Goal: Information Seeking & Learning: Learn about a topic

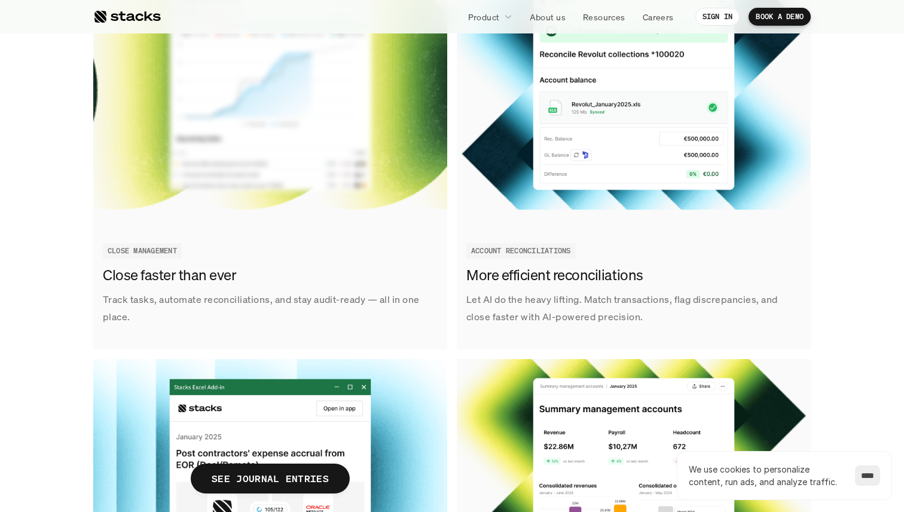
scroll to position [1400, 0]
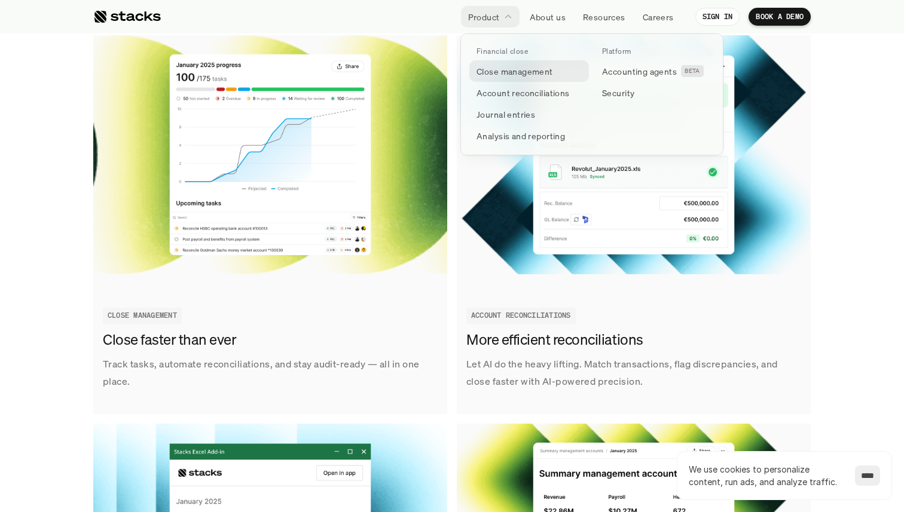
click at [515, 66] on p "Close management" at bounding box center [515, 71] width 77 height 13
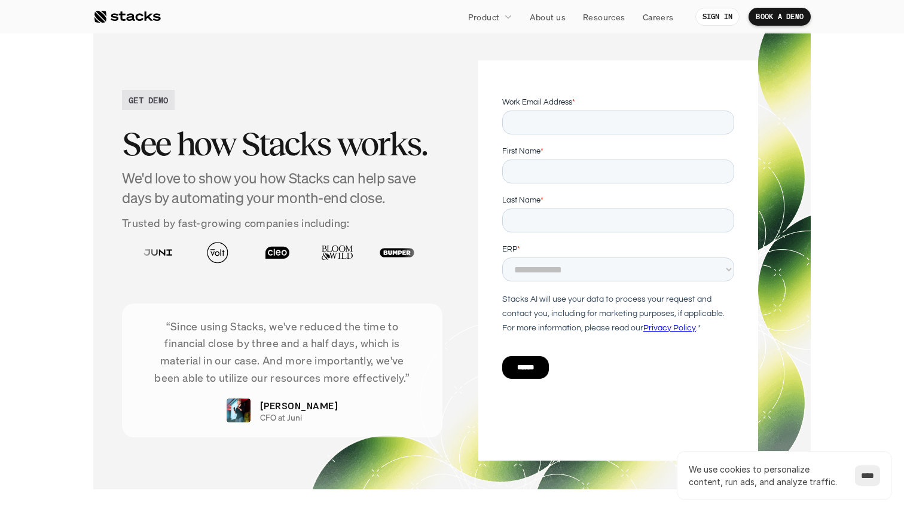
scroll to position [2276, 0]
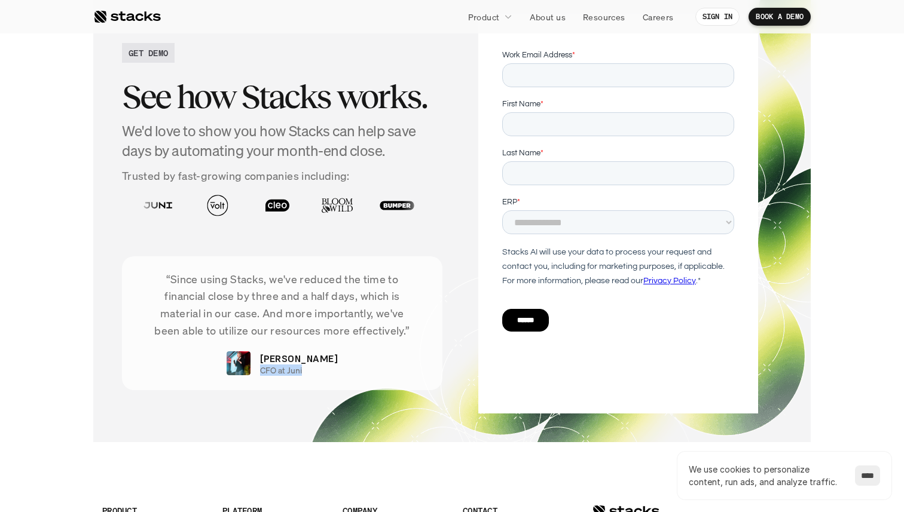
drag, startPoint x: 279, startPoint y: 370, endPoint x: 323, endPoint y: 369, distance: 44.3
click at [323, 369] on div "“Since using Stacks, we've reduced the time to financial close by three and a h…" at bounding box center [282, 324] width 320 height 134
copy p "CFO at Juni"
click at [296, 306] on p "“Since using Stacks, we've reduced the time to financial close by three and a h…" at bounding box center [282, 305] width 285 height 69
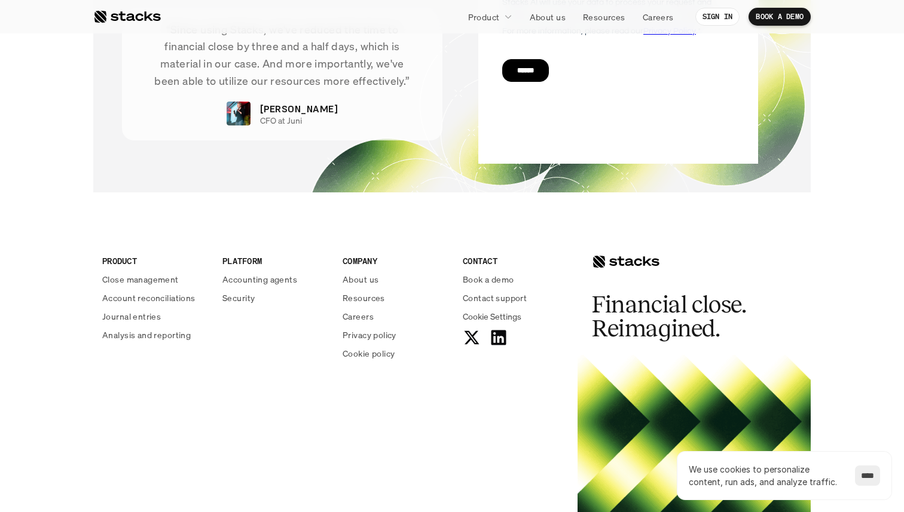
scroll to position [2558, 0]
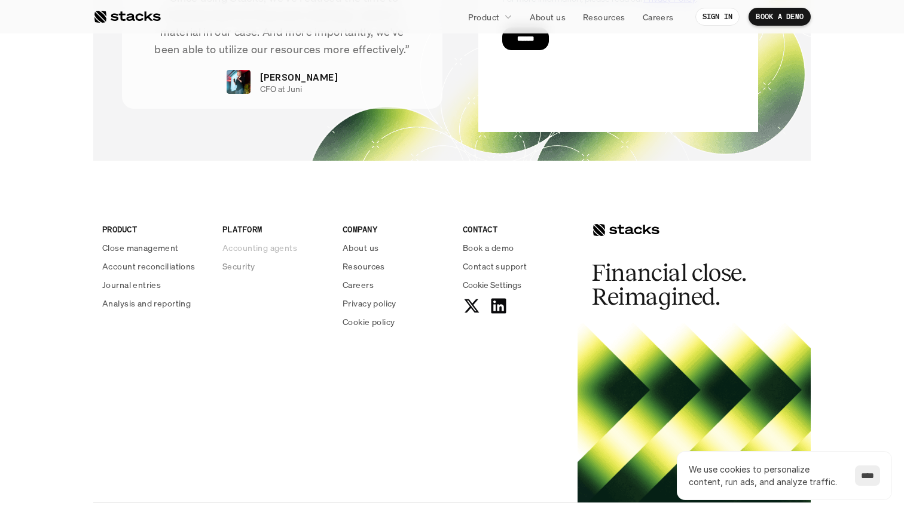
click at [276, 249] on p "Accounting agents" at bounding box center [259, 248] width 75 height 13
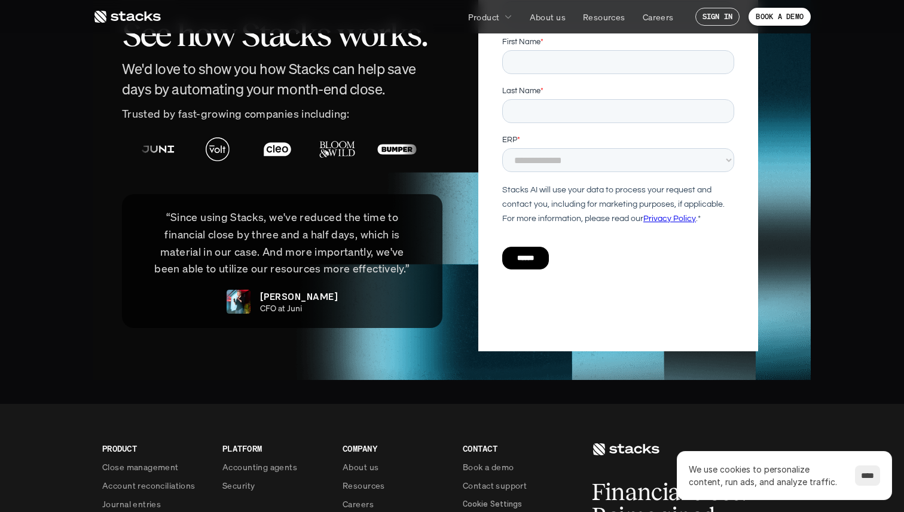
scroll to position [2916, 0]
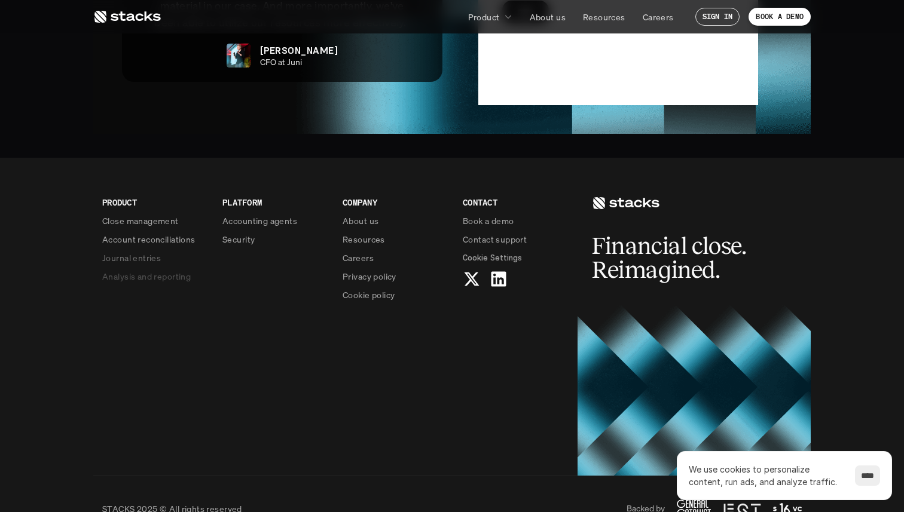
click at [157, 270] on p "Analysis and reporting" at bounding box center [146, 276] width 88 height 13
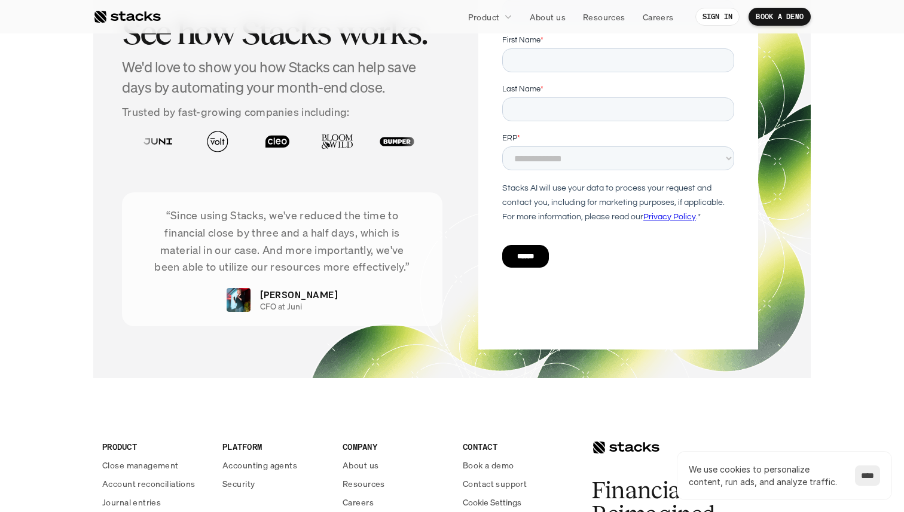
scroll to position [2913, 0]
